Goal: Find specific page/section: Find specific page/section

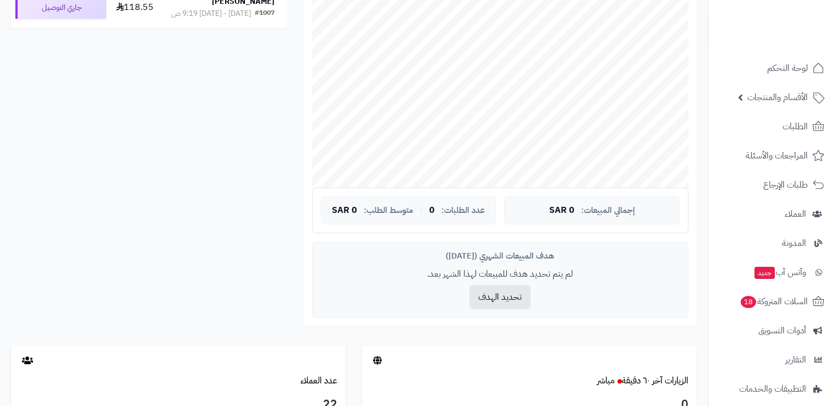
scroll to position [266, 0]
click at [791, 209] on span "العملاء" at bounding box center [795, 213] width 22 height 15
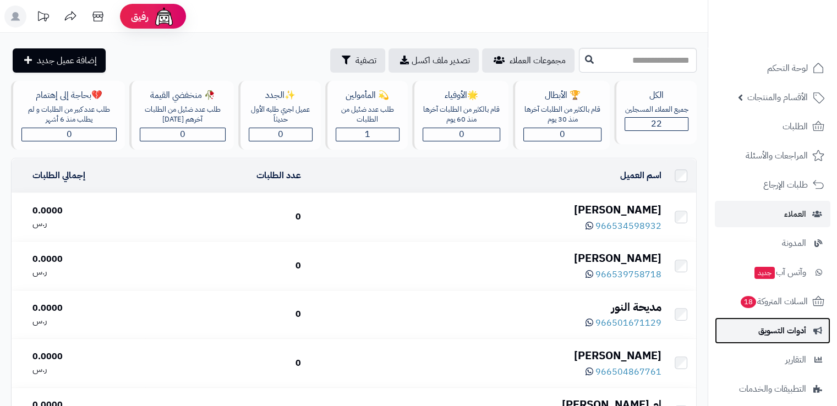
click at [781, 342] on link "أدوات التسويق" at bounding box center [773, 331] width 116 height 26
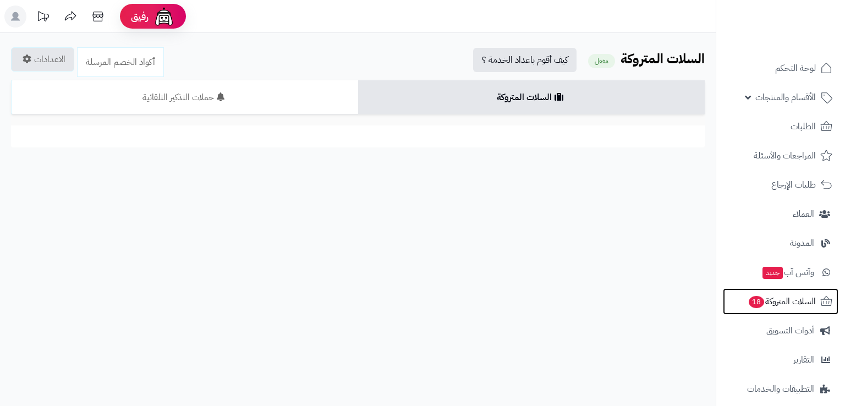
click at [785, 308] on span "السلات المتروكة 18" at bounding box center [782, 301] width 68 height 15
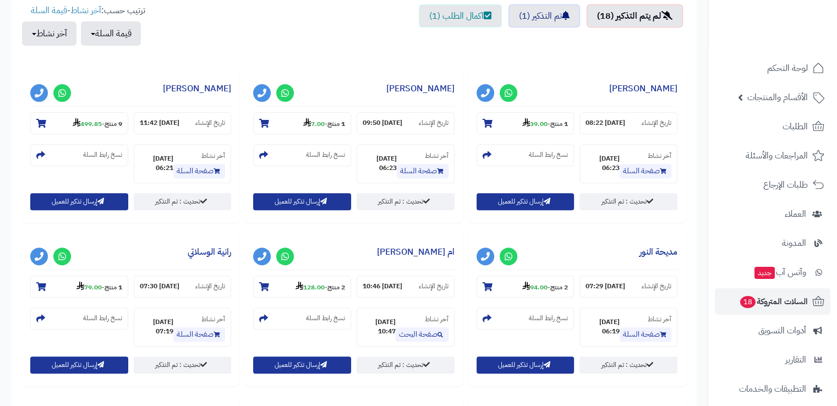
scroll to position [399, 0]
